Goal: Task Accomplishment & Management: Manage account settings

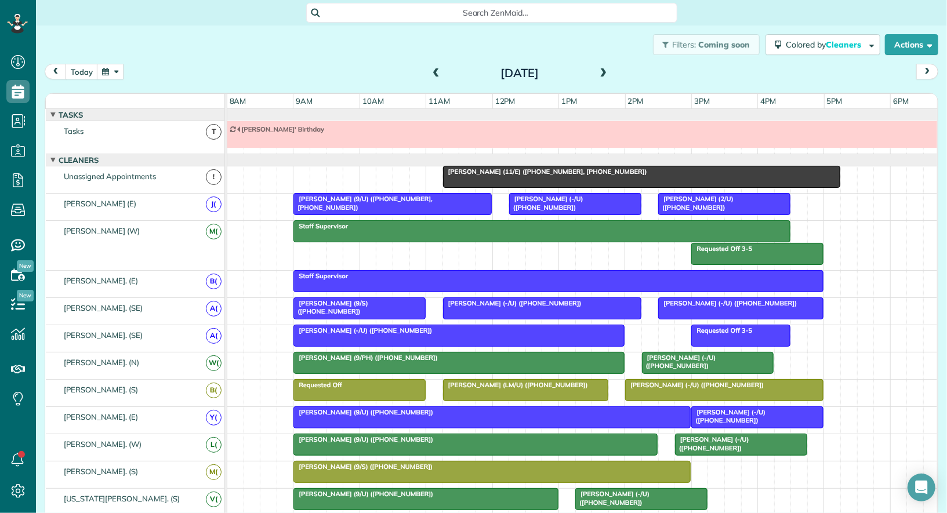
scroll to position [674, 0]
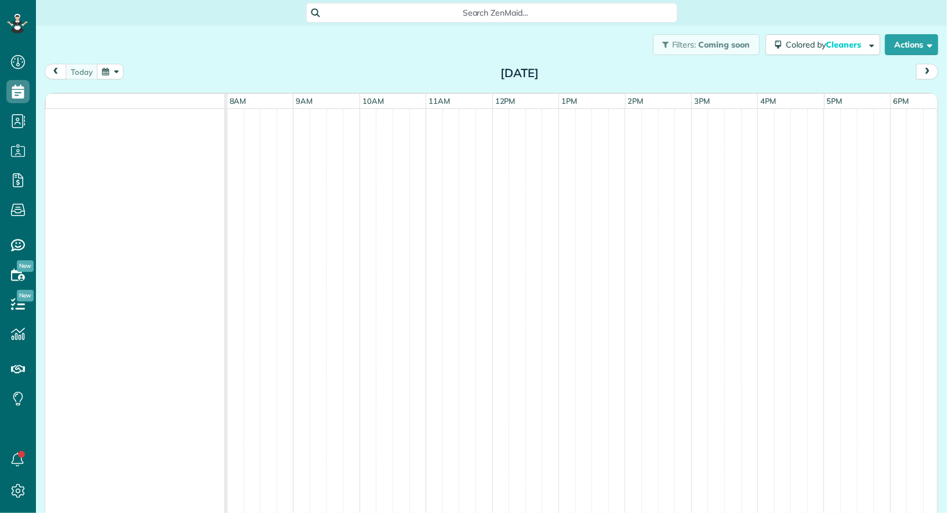
scroll to position [5, 5]
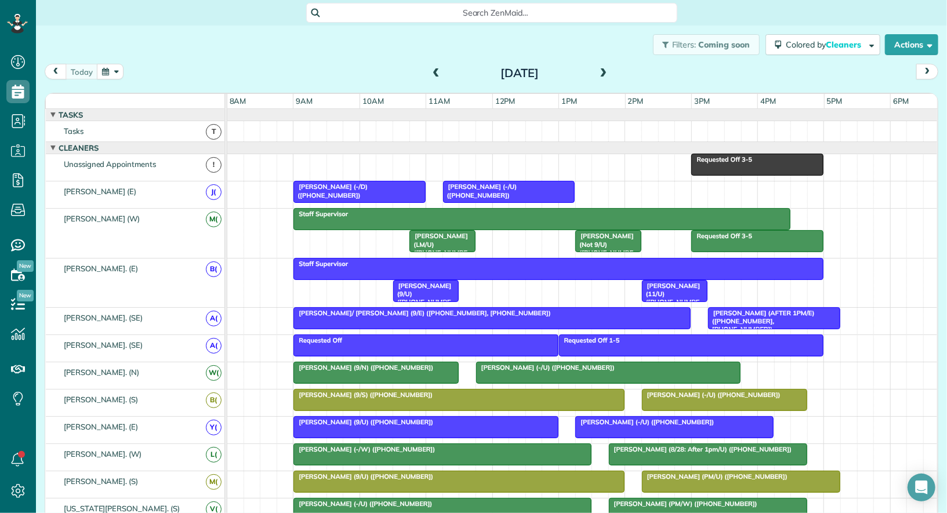
click at [724, 161] on span "Requested Off 3-5" at bounding box center [722, 159] width 62 height 8
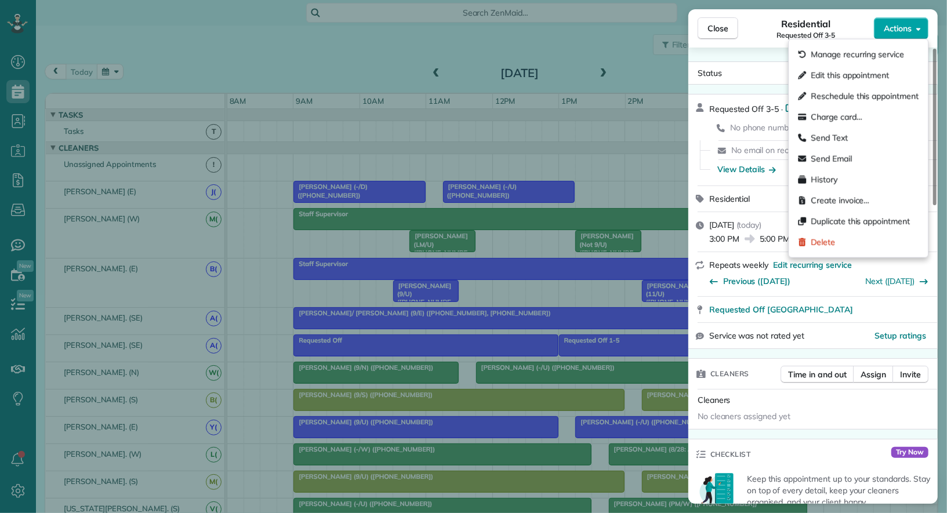
click at [893, 33] on span "Actions" at bounding box center [898, 29] width 28 height 12
click at [848, 243] on div "Delete" at bounding box center [858, 242] width 130 height 21
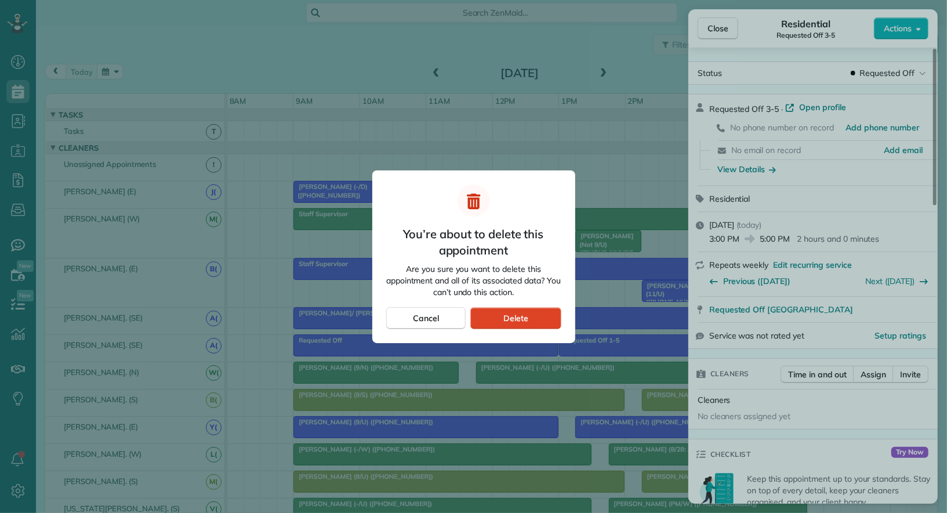
click at [509, 317] on span "Delete" at bounding box center [515, 319] width 25 height 12
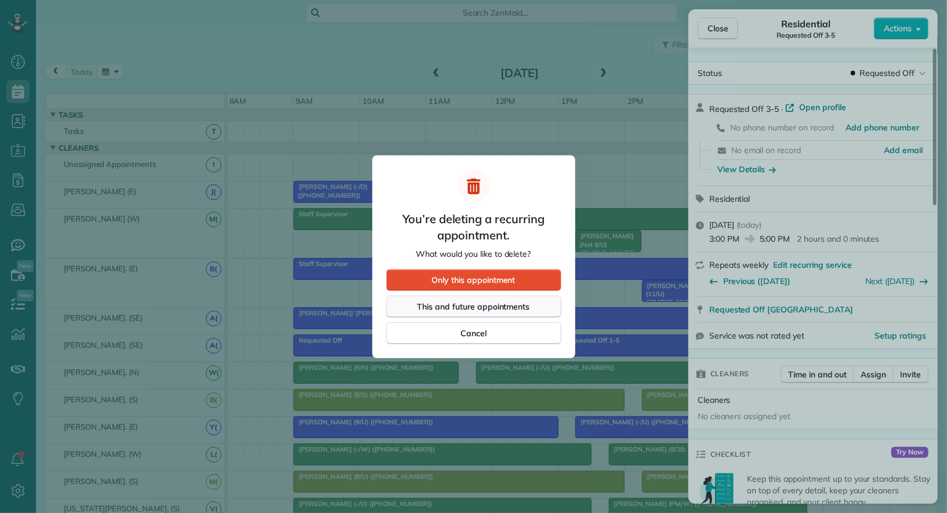
click at [505, 309] on span "This and future appointments" at bounding box center [474, 307] width 113 height 12
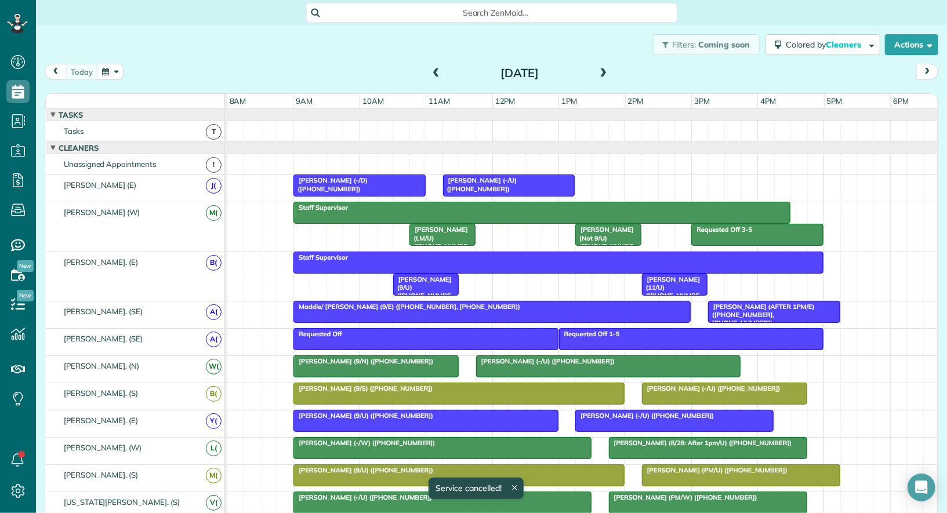
click at [111, 73] on button "button" at bounding box center [110, 72] width 27 height 16
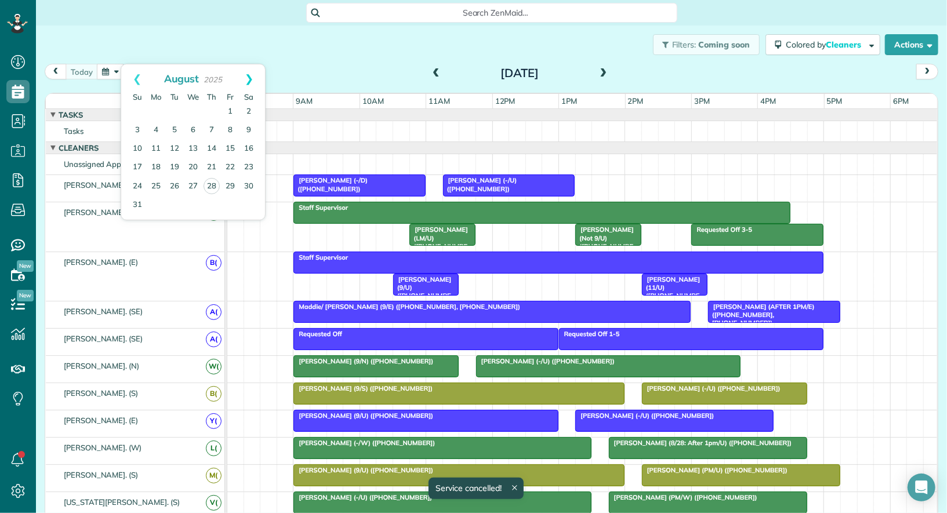
click at [249, 82] on link "Next" at bounding box center [249, 78] width 32 height 29
click at [168, 115] on link "2" at bounding box center [174, 112] width 19 height 19
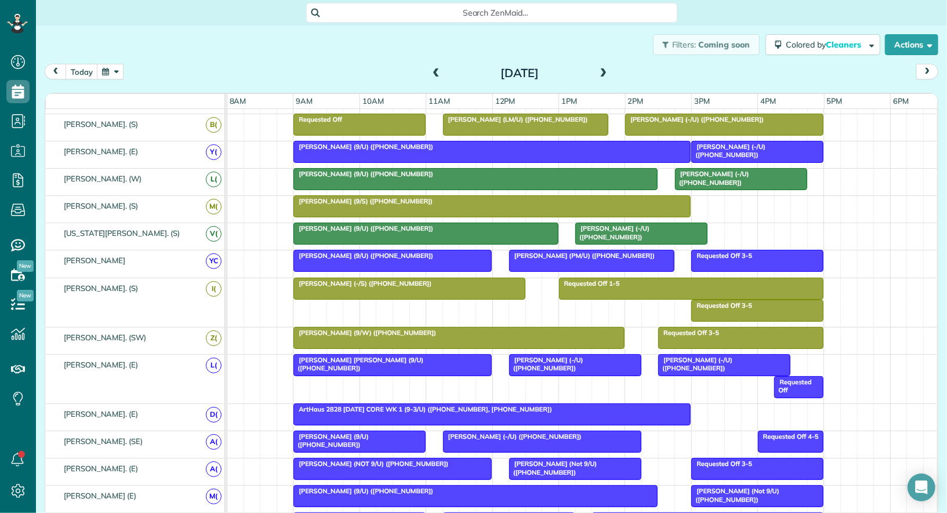
scroll to position [674, 0]
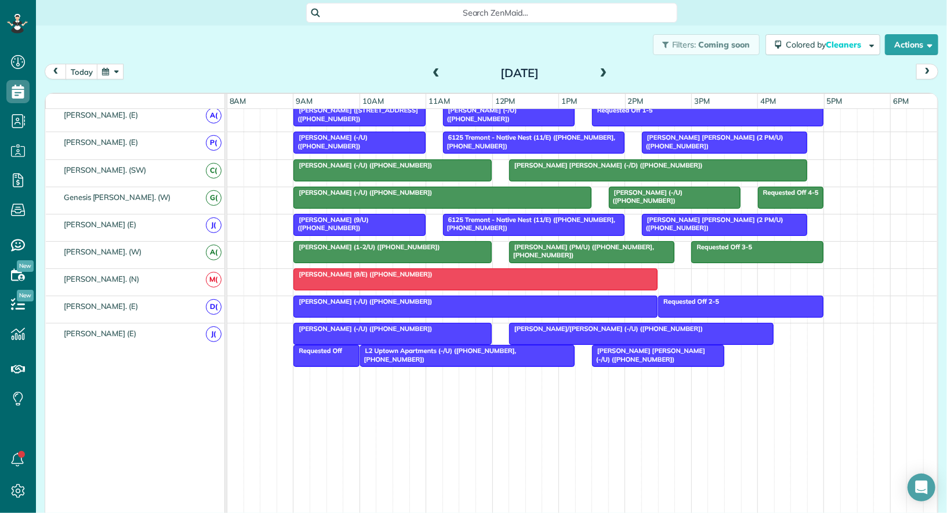
click at [331, 346] on div at bounding box center [326, 356] width 64 height 21
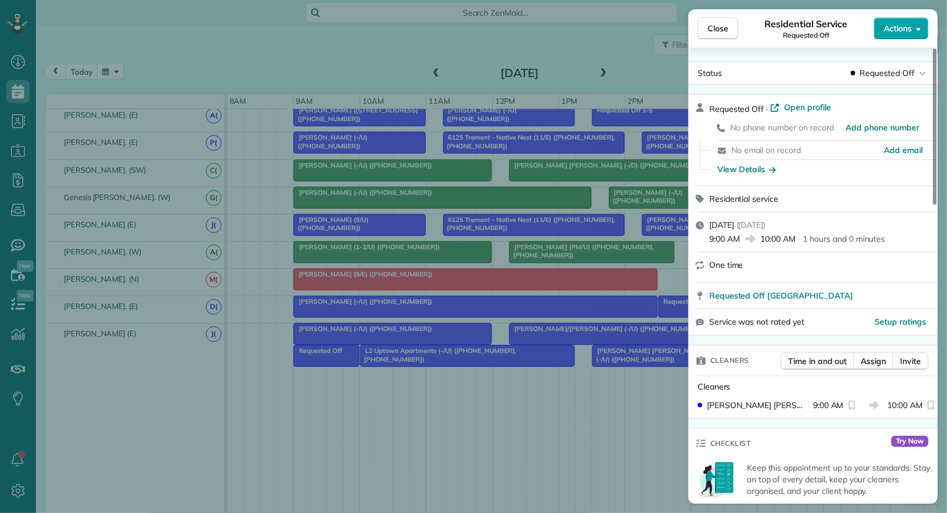
click at [902, 31] on span "Actions" at bounding box center [898, 29] width 28 height 12
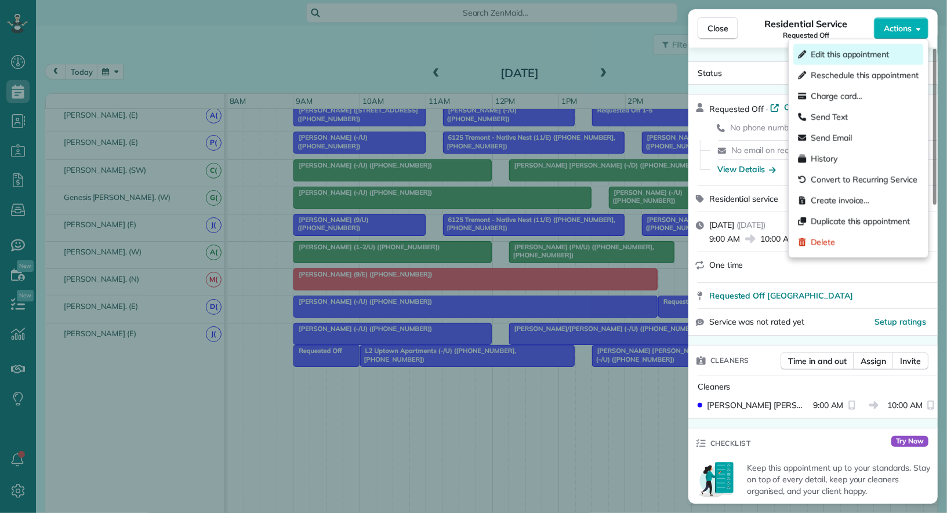
click at [896, 48] on div "Edit this appointment" at bounding box center [858, 54] width 130 height 21
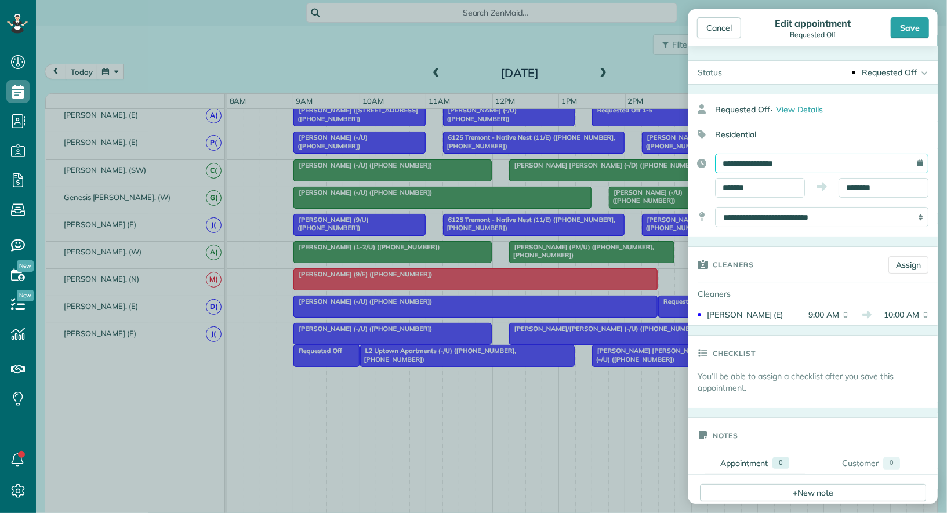
click at [826, 158] on input "**********" at bounding box center [821, 164] width 213 height 20
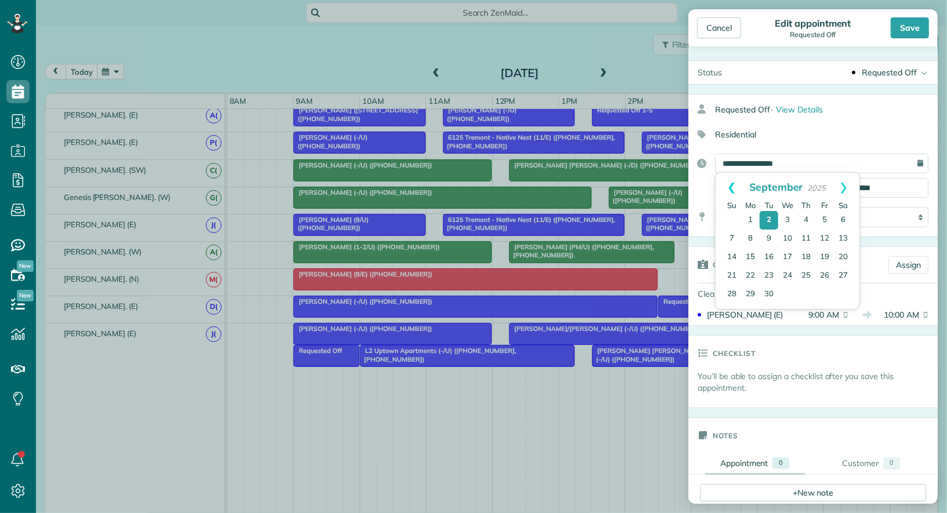
click at [734, 184] on link "Prev" at bounding box center [732, 187] width 32 height 29
click at [822, 294] on link "29" at bounding box center [824, 295] width 19 height 19
type input "**********"
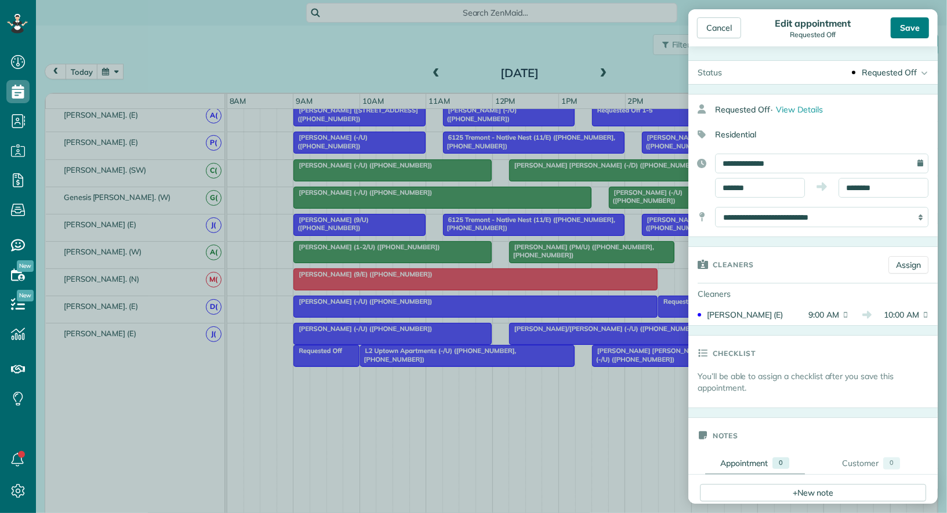
click at [910, 30] on div "Save" at bounding box center [910, 27] width 38 height 21
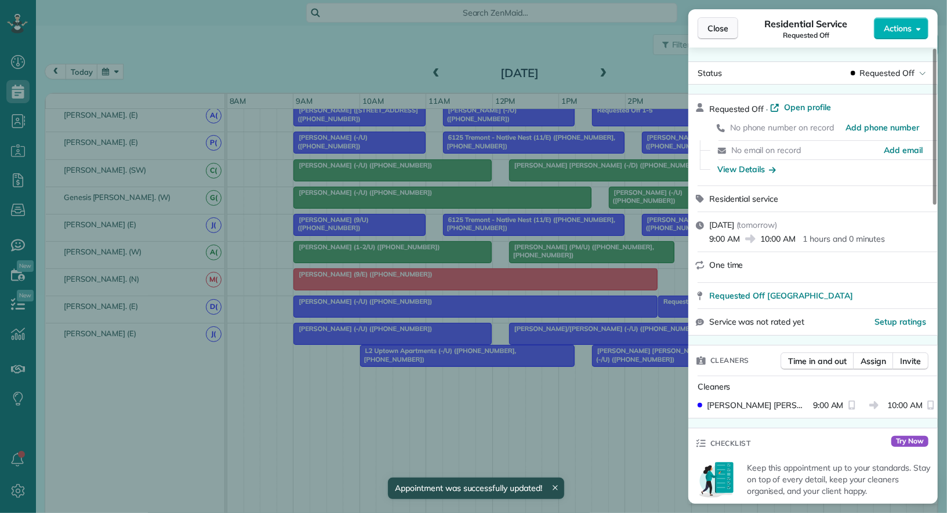
click at [717, 34] on span "Close" at bounding box center [718, 29] width 21 height 12
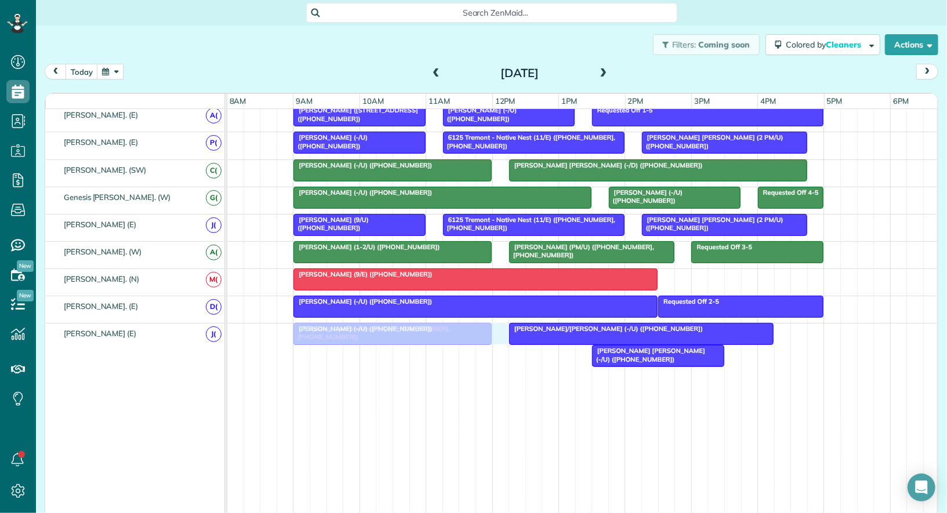
drag, startPoint x: 424, startPoint y: 340, endPoint x: 355, endPoint y: 315, distance: 73.4
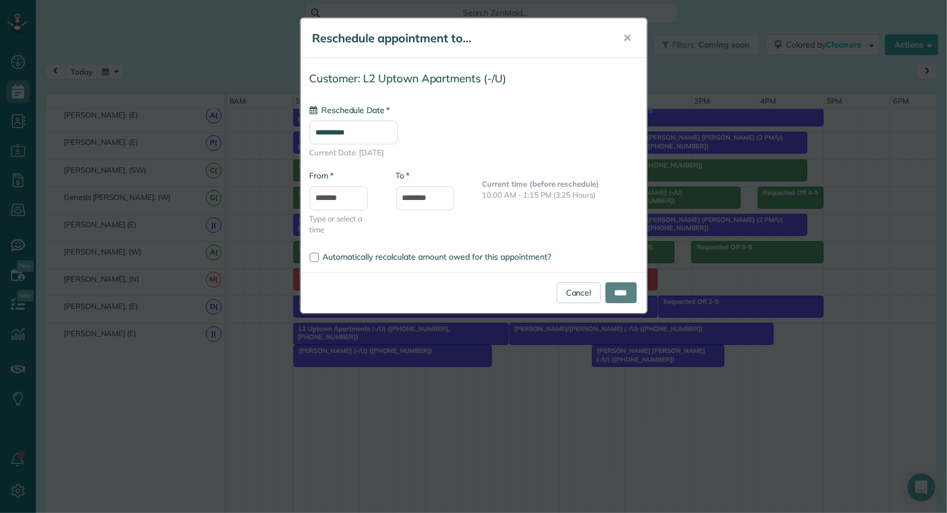
type input "**********"
click at [616, 295] on input "****" at bounding box center [620, 292] width 31 height 21
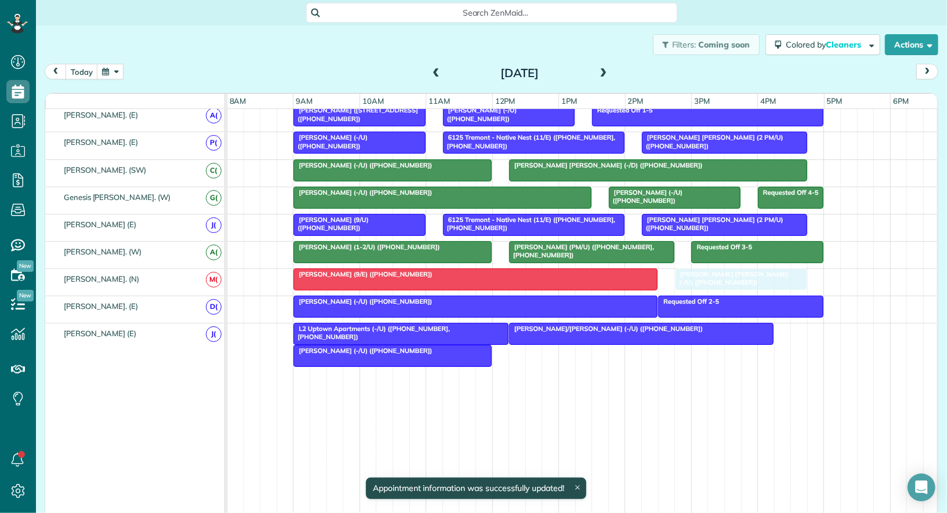
drag, startPoint x: 647, startPoint y: 350, endPoint x: 727, endPoint y: 282, distance: 105.4
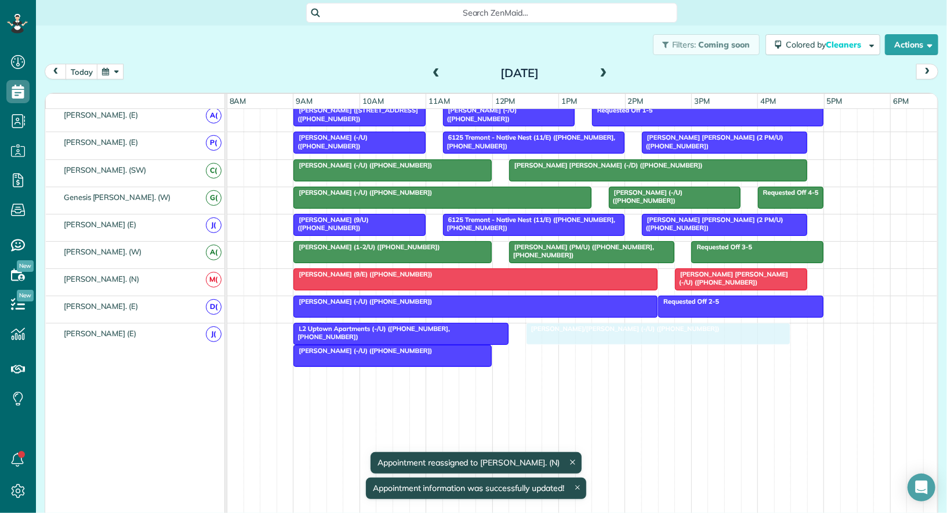
drag, startPoint x: 622, startPoint y: 322, endPoint x: 630, endPoint y: 322, distance: 8.7
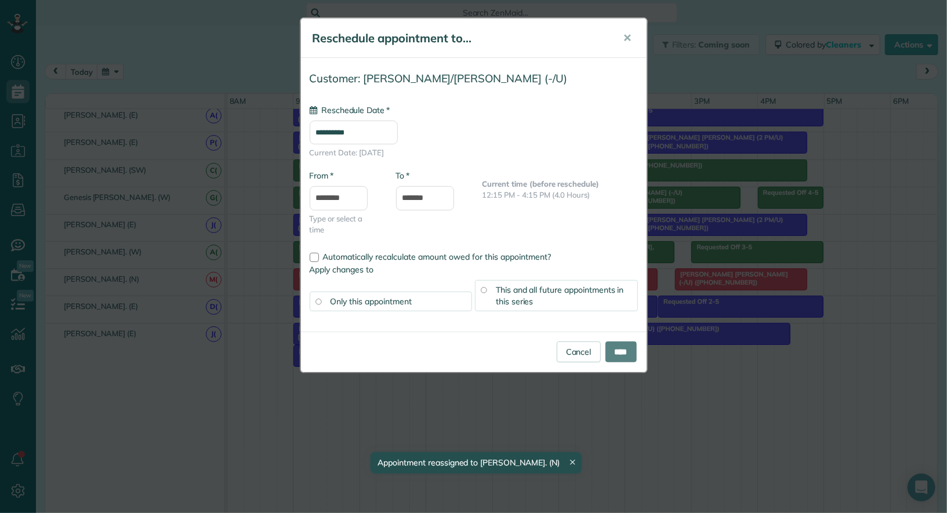
type input "**********"
click at [622, 342] on input "****" at bounding box center [620, 352] width 31 height 21
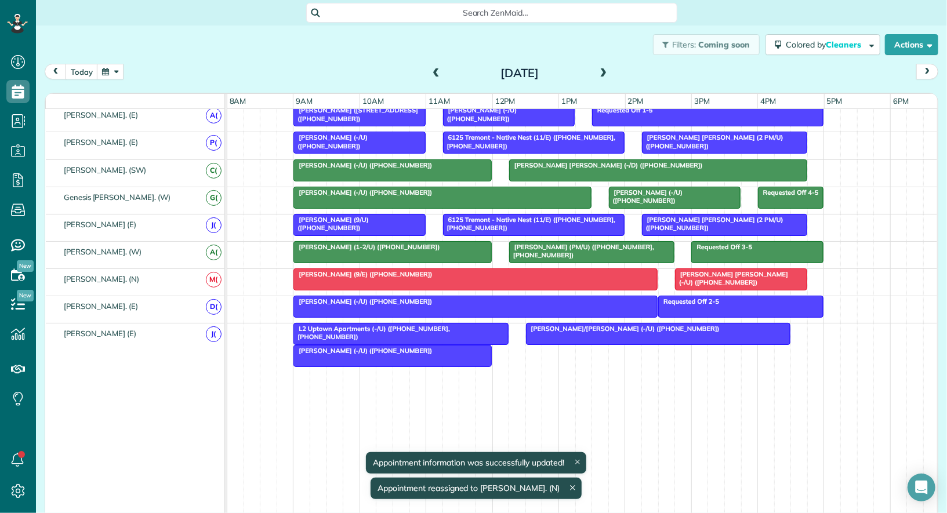
click at [402, 347] on span "[PERSON_NAME] (-/U) ([PHONE_NUMBER])" at bounding box center [363, 351] width 140 height 8
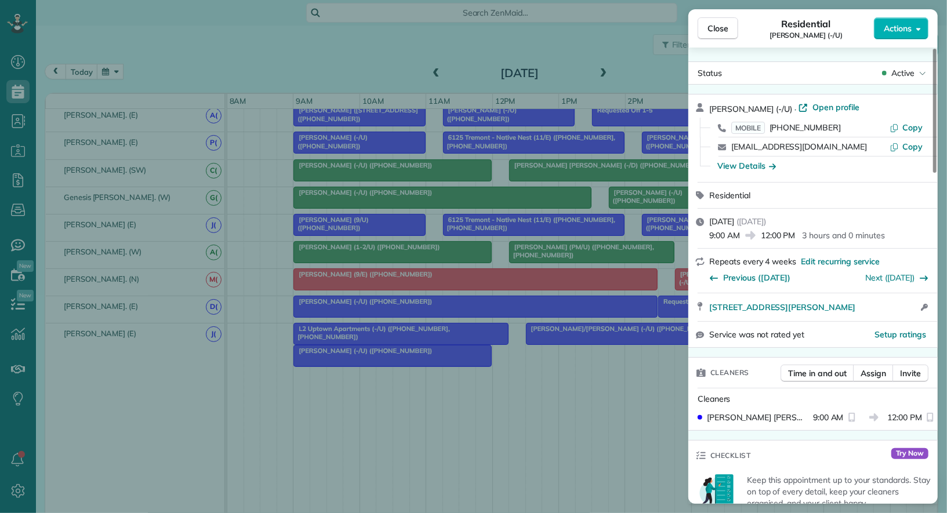
click at [885, 31] on span "Actions" at bounding box center [898, 29] width 28 height 12
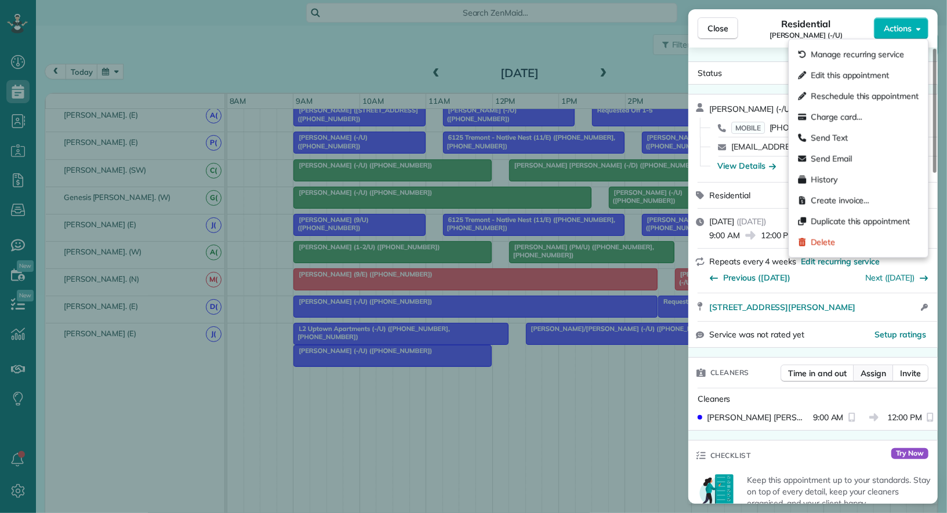
click at [881, 376] on span "Assign" at bounding box center [874, 374] width 26 height 12
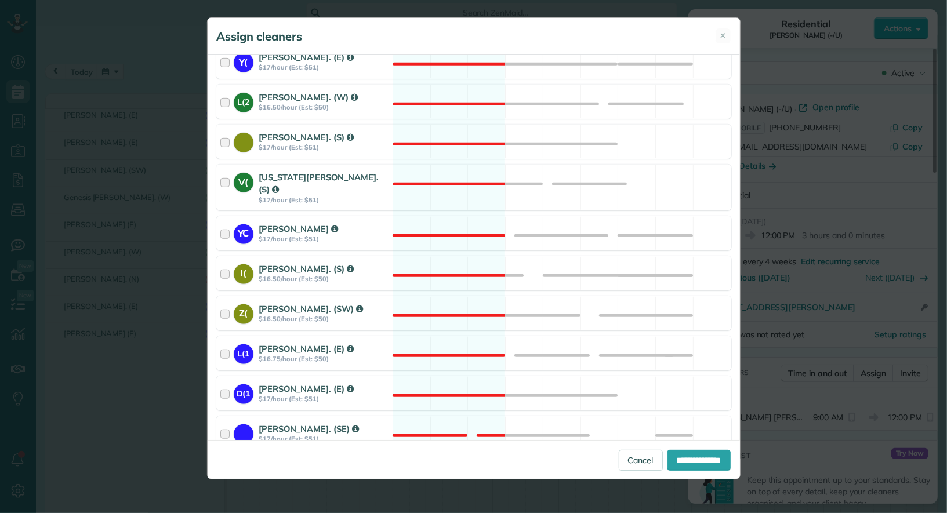
scroll to position [942, 0]
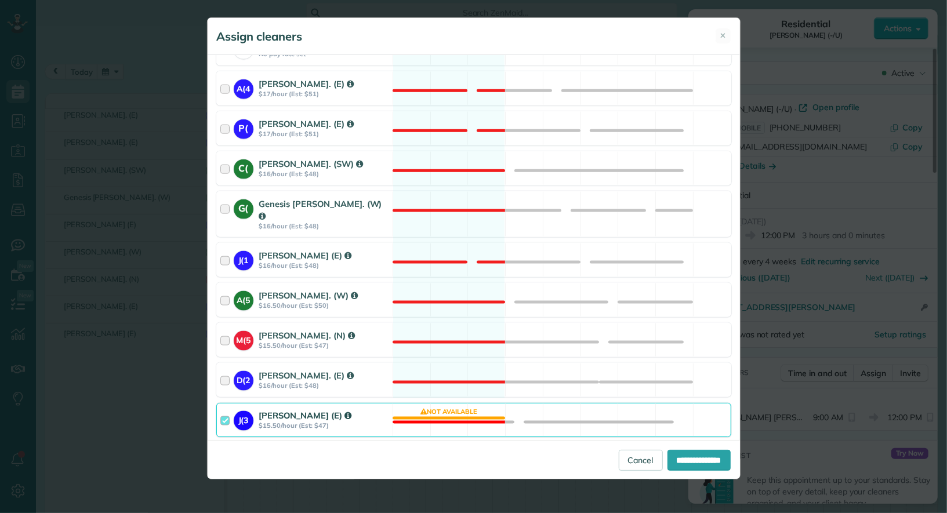
click at [222, 409] on div at bounding box center [226, 419] width 13 height 21
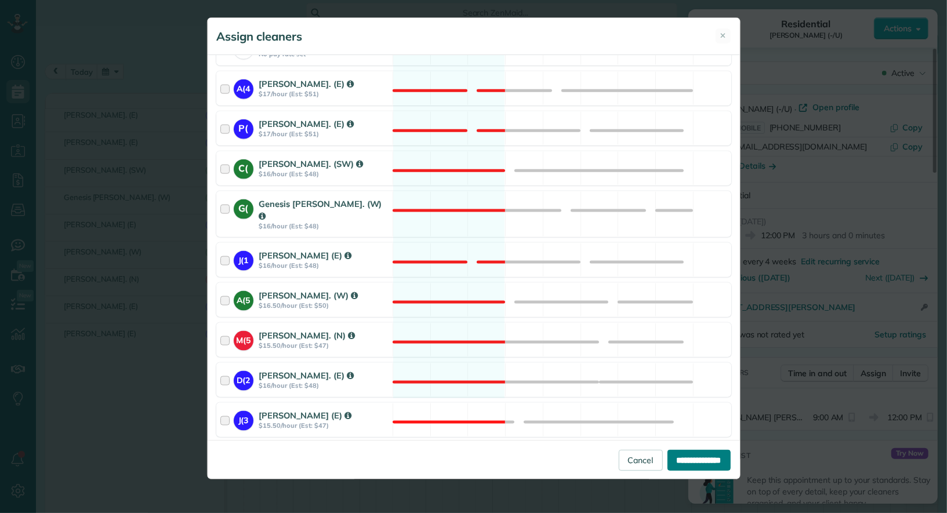
click at [686, 461] on input "**********" at bounding box center [698, 460] width 63 height 21
type input "**********"
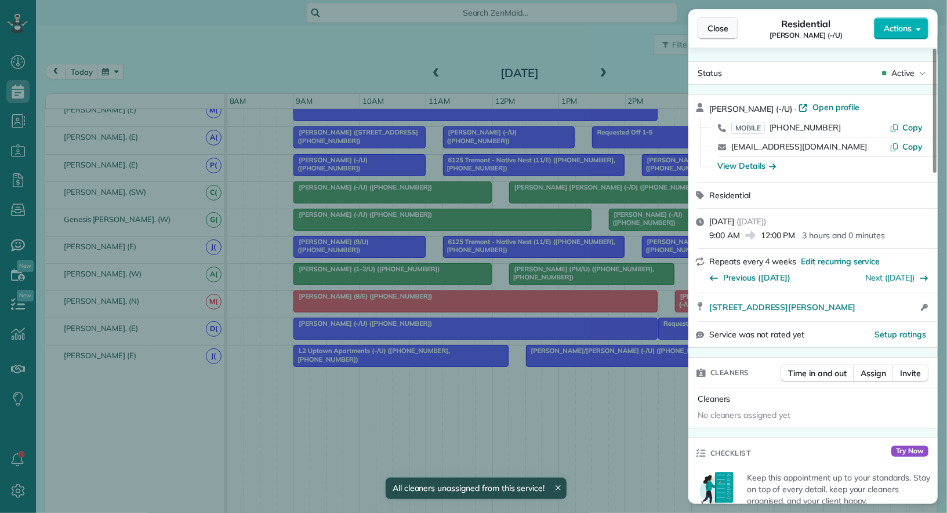
click at [717, 31] on span "Close" at bounding box center [718, 29] width 21 height 12
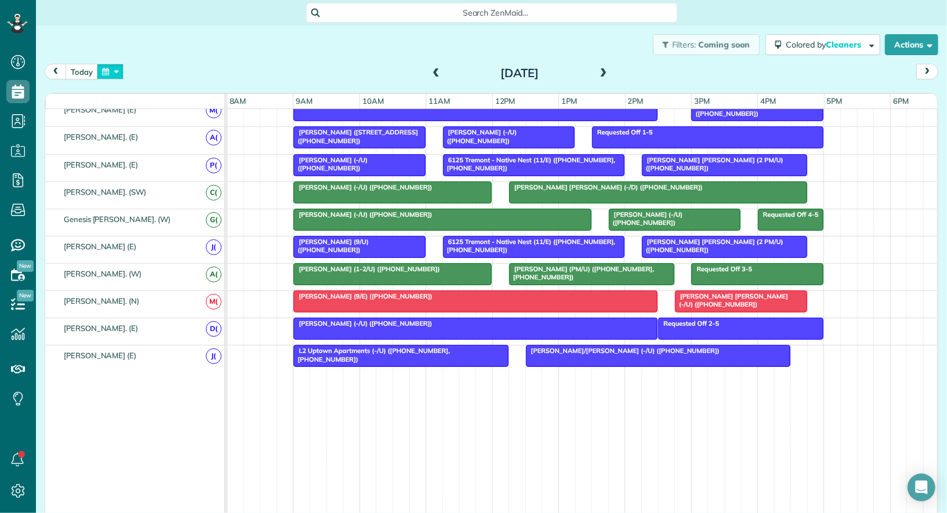
click at [113, 71] on button "button" at bounding box center [110, 72] width 27 height 16
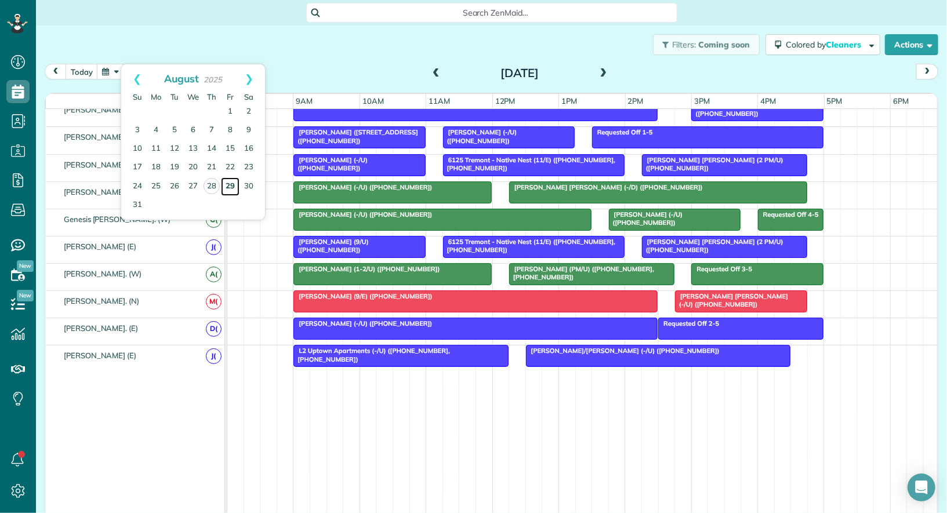
click at [235, 187] on link "29" at bounding box center [230, 186] width 19 height 19
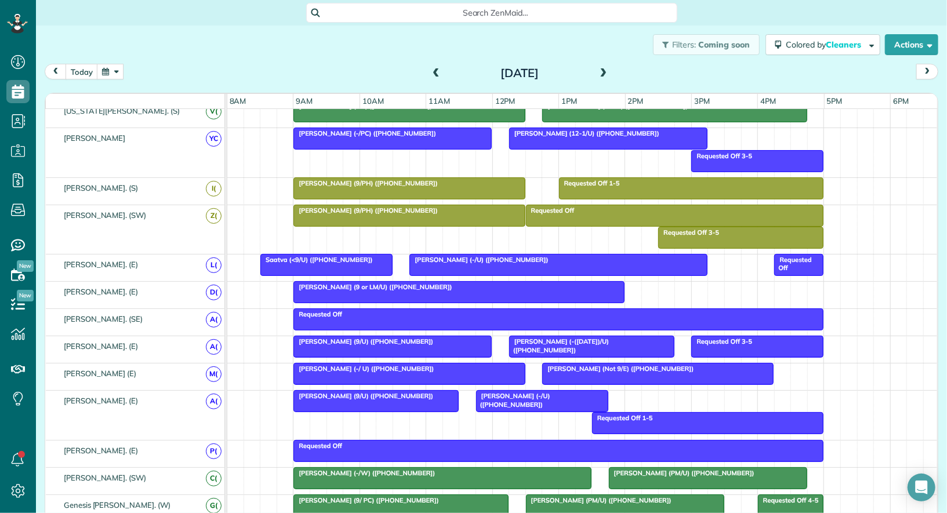
scroll to position [575, 0]
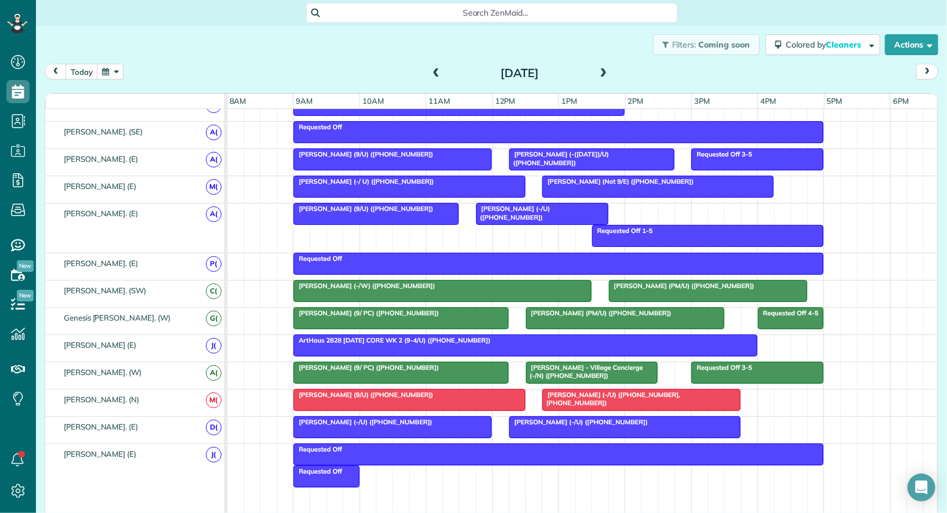
click at [501, 447] on div at bounding box center [558, 454] width 529 height 21
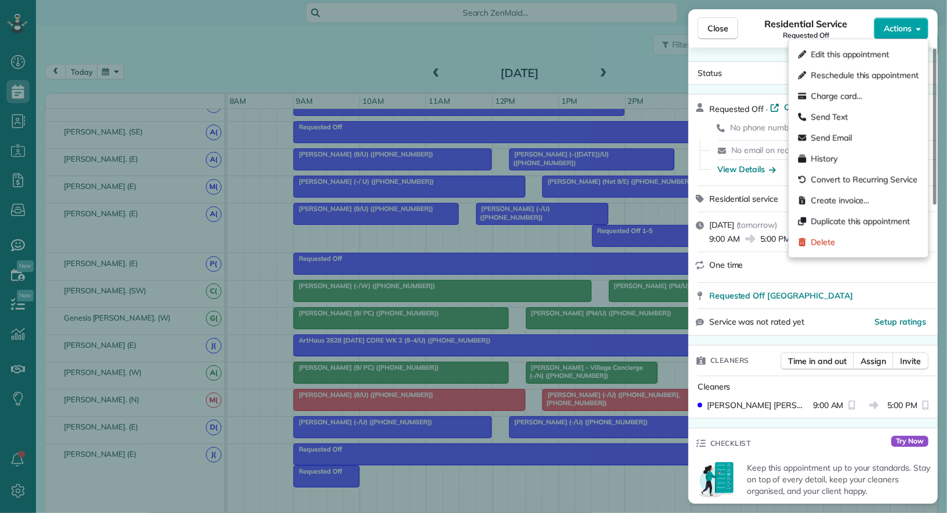
click at [905, 30] on span "Actions" at bounding box center [898, 29] width 28 height 12
click at [888, 249] on div "Delete" at bounding box center [858, 242] width 130 height 21
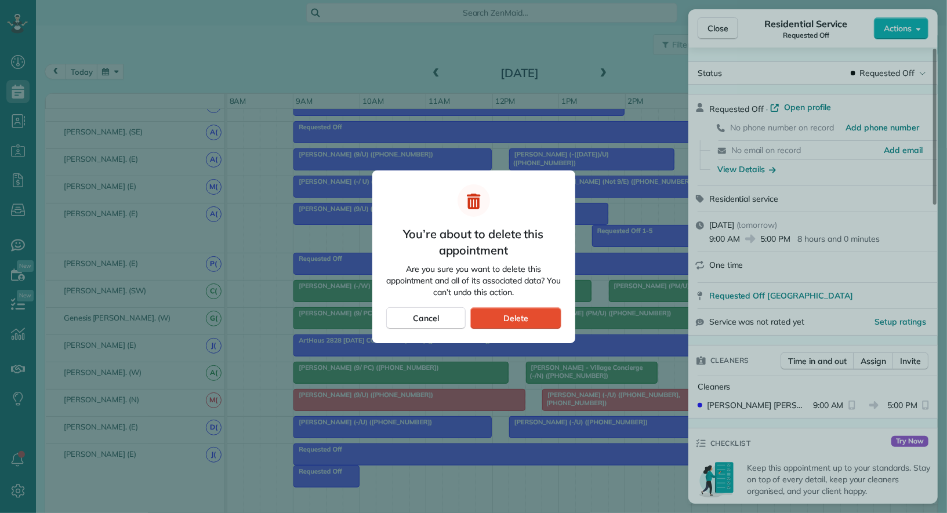
click at [516, 333] on div "You’re about to delete this appointment Are you sure you want to delete this ap…" at bounding box center [473, 256] width 203 height 173
click at [516, 325] on div "Delete" at bounding box center [515, 318] width 90 height 22
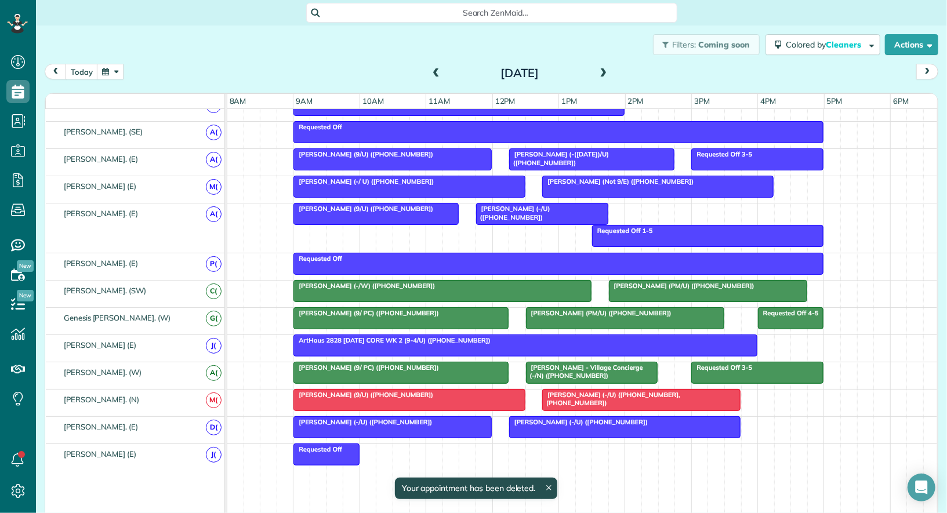
scroll to position [534, 0]
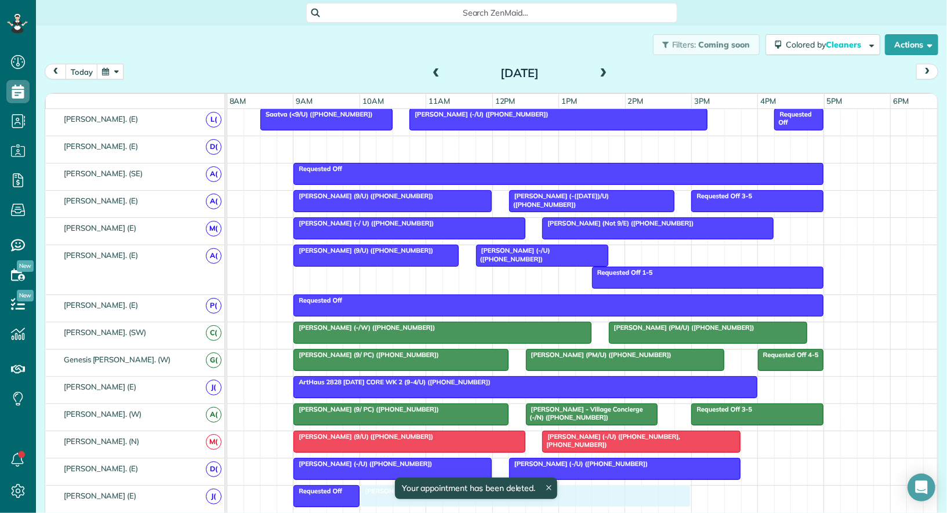
drag, startPoint x: 405, startPoint y: 140, endPoint x: 467, endPoint y: 485, distance: 350.0
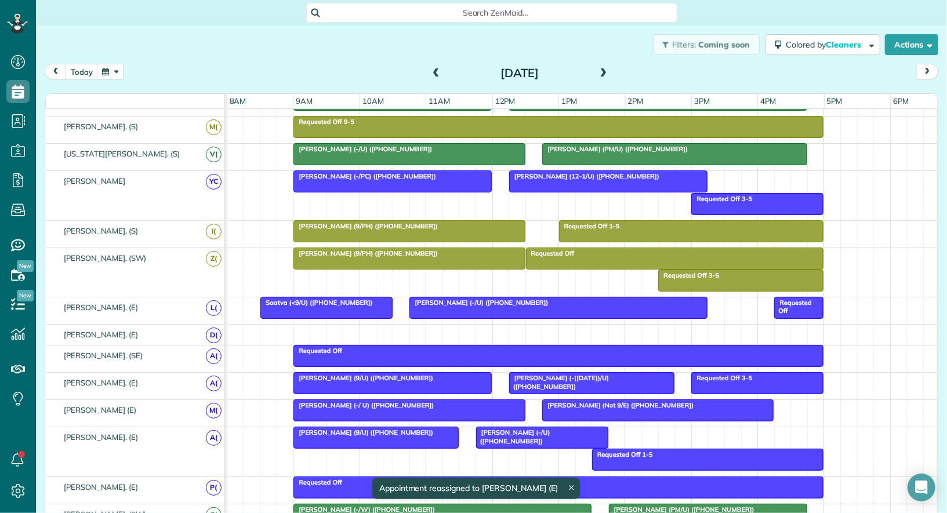
scroll to position [332, 0]
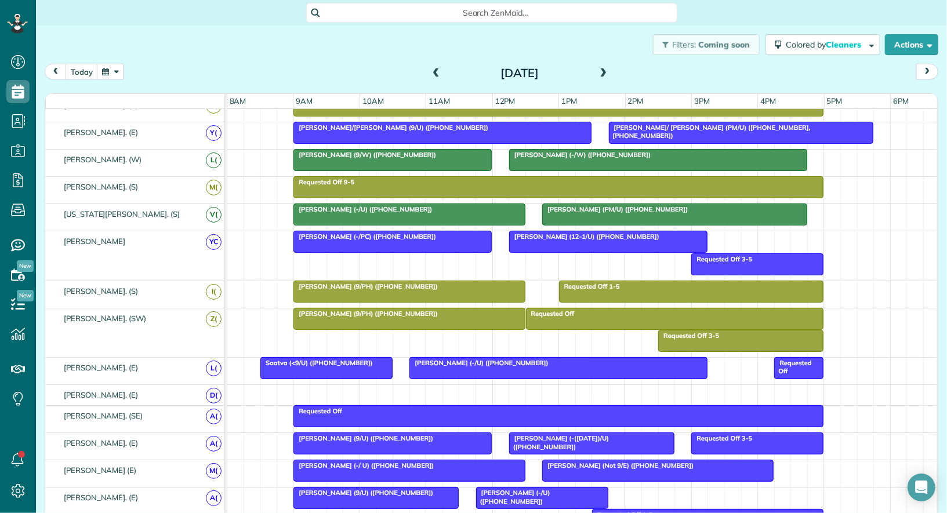
click at [734, 343] on div at bounding box center [741, 341] width 164 height 21
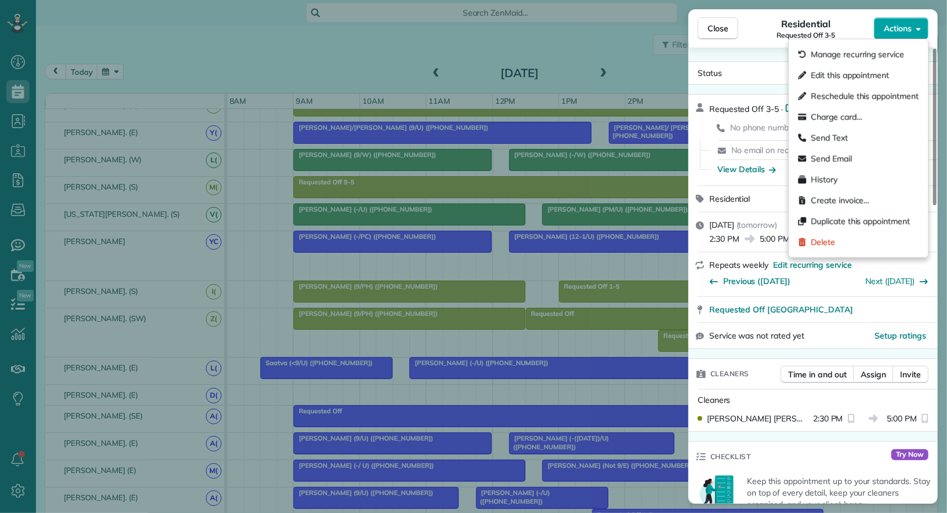
click at [895, 30] on span "Actions" at bounding box center [898, 29] width 28 height 12
click at [852, 241] on div "Delete" at bounding box center [858, 242] width 130 height 21
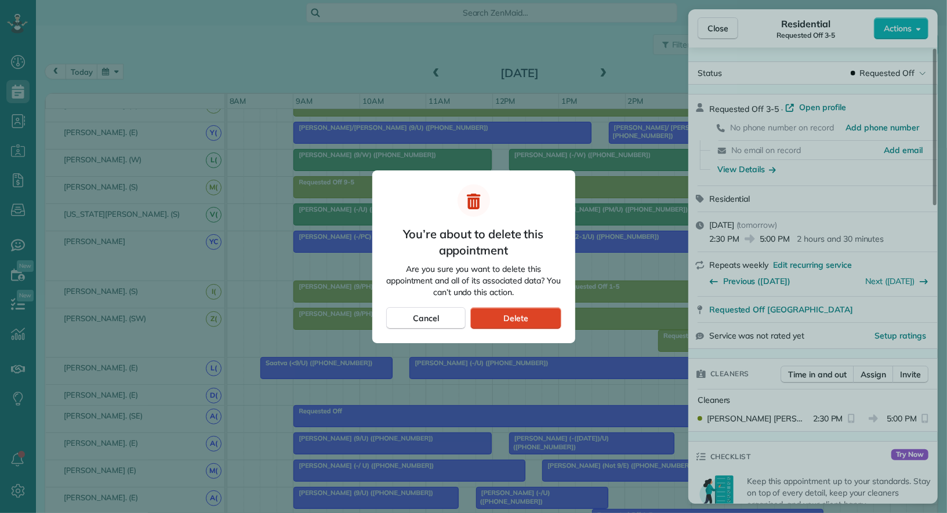
click at [547, 315] on div "Delete" at bounding box center [515, 318] width 90 height 22
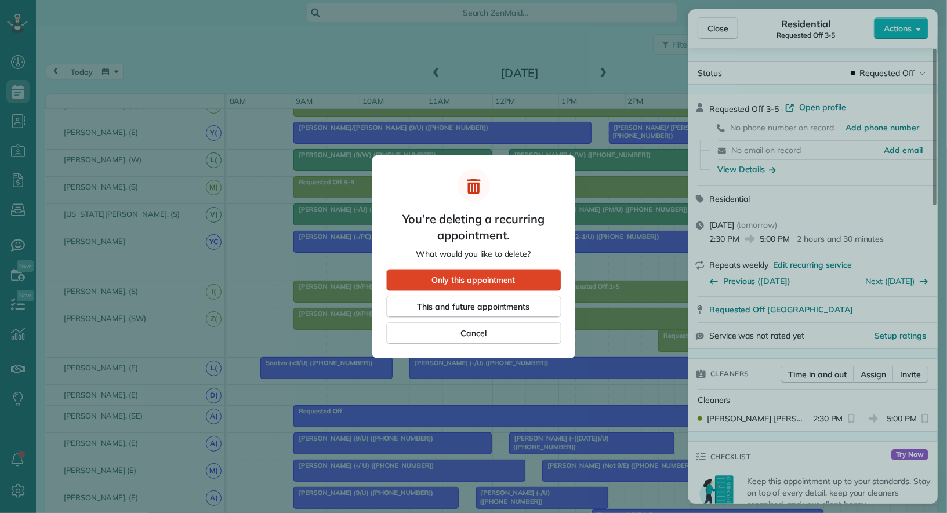
click at [516, 282] on div "Only this appointment" at bounding box center [473, 280] width 175 height 22
